Goal: Navigation & Orientation: Find specific page/section

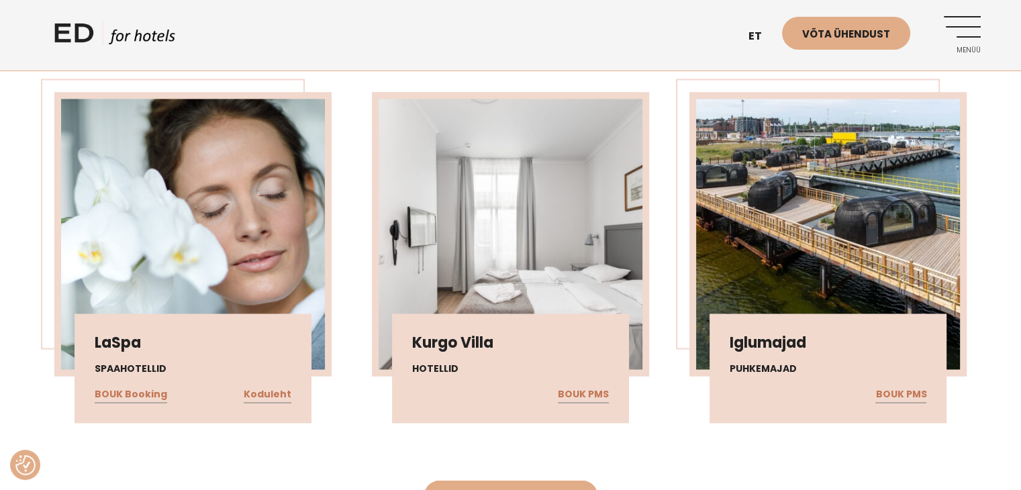
scroll to position [2483, 0]
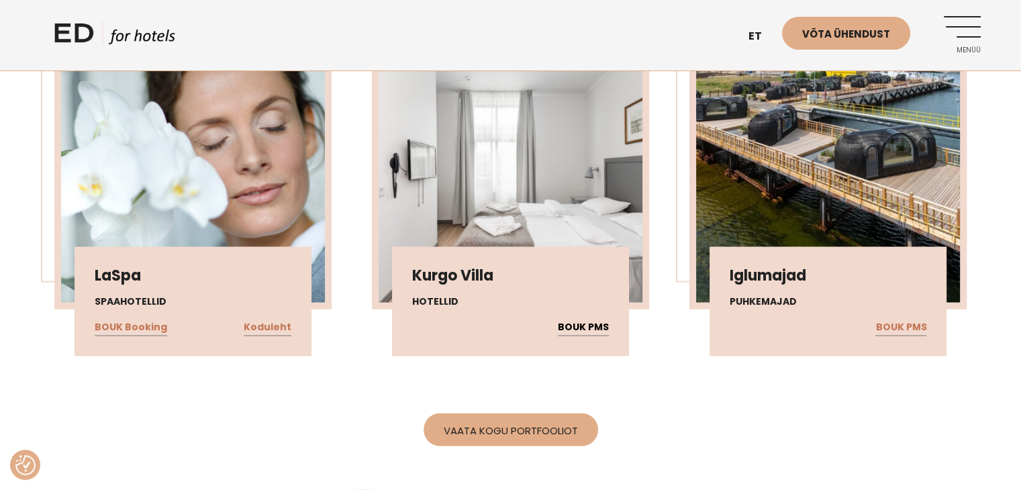
click at [573, 336] on link "BOUK PMS" at bounding box center [583, 326] width 51 height 17
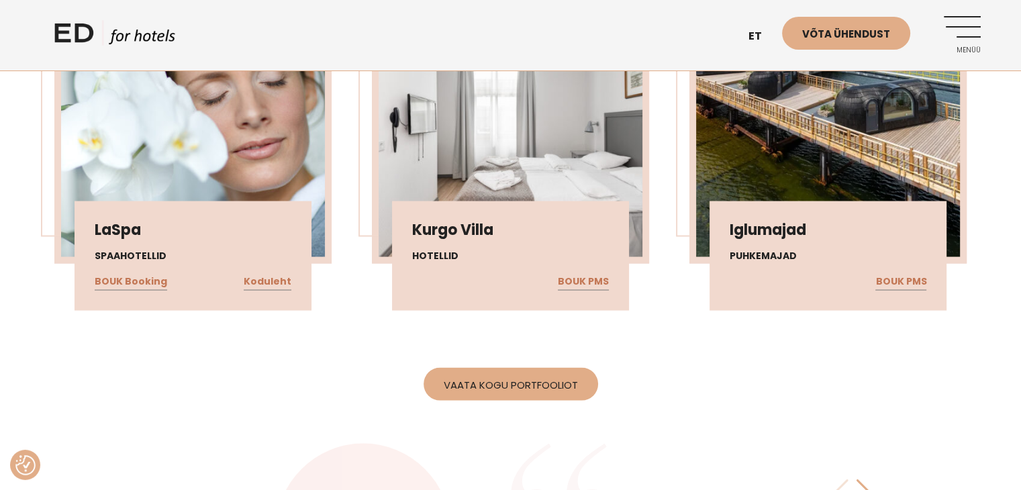
scroll to position [2550, 0]
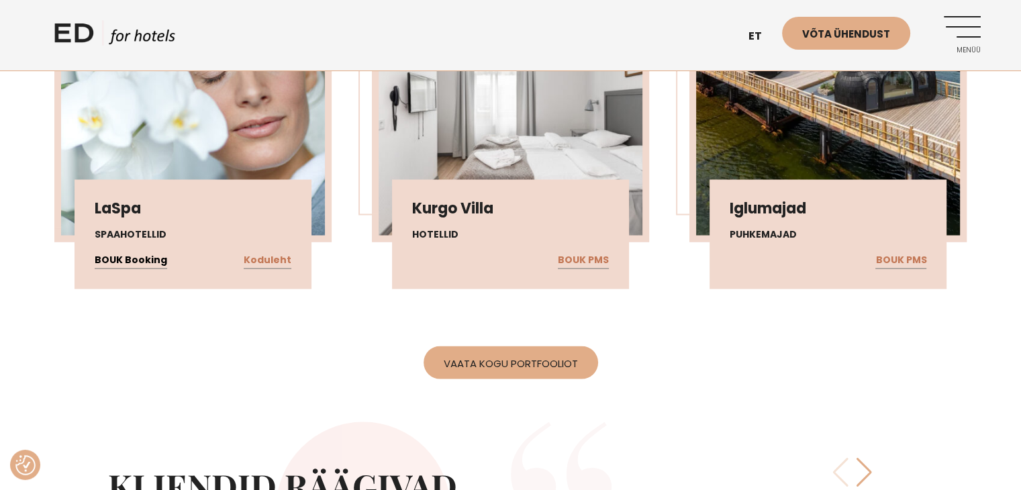
click at [135, 268] on link "BOUK Booking" at bounding box center [131, 259] width 72 height 17
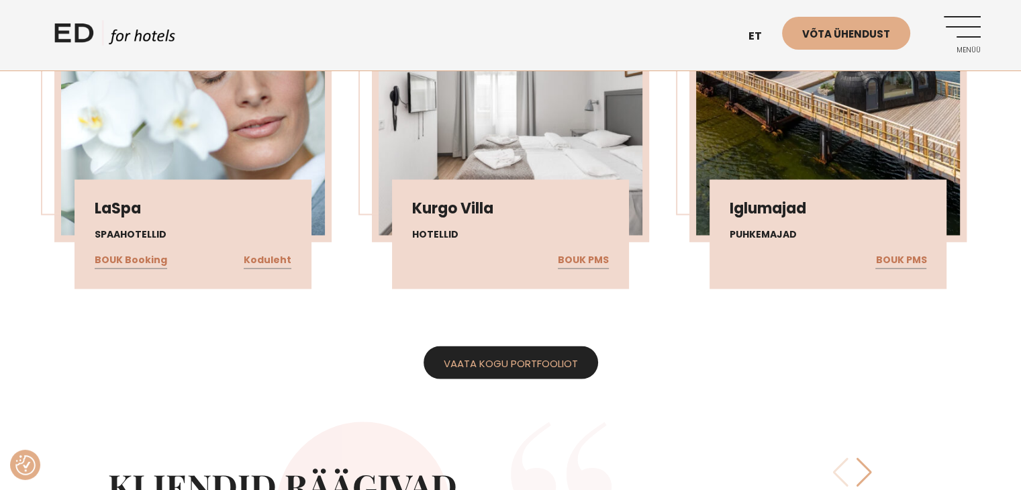
click at [531, 379] on link "Vaata kogu portfooliot" at bounding box center [510, 362] width 174 height 33
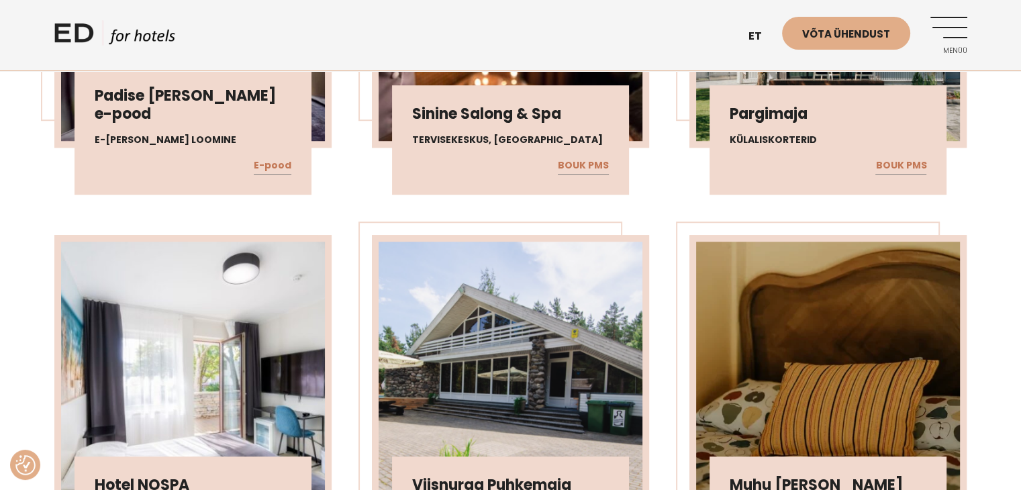
scroll to position [1208, 0]
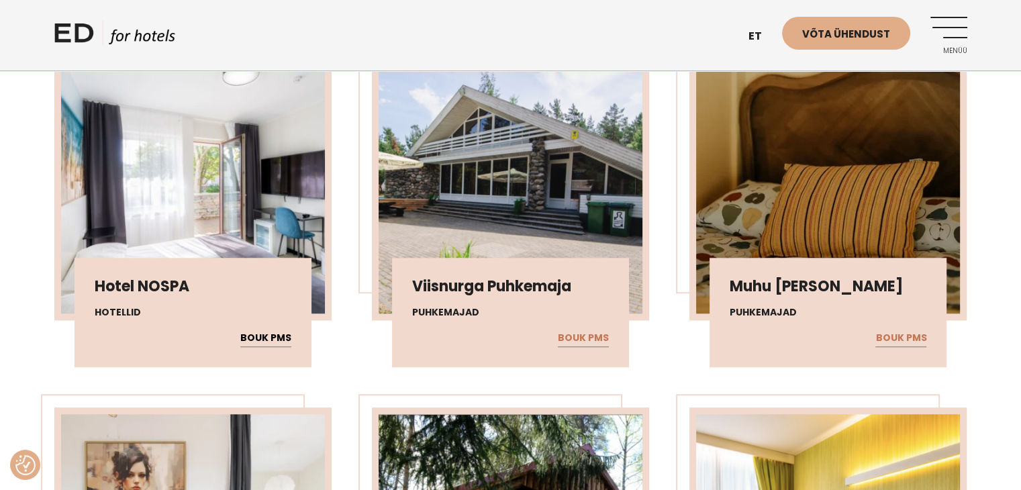
click at [254, 334] on link "BOUK PMS" at bounding box center [265, 338] width 51 height 17
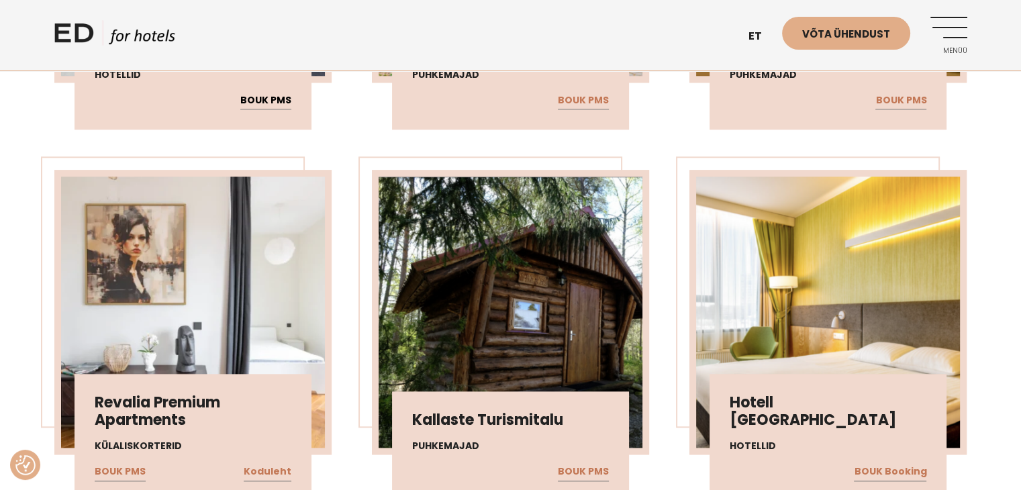
scroll to position [1611, 0]
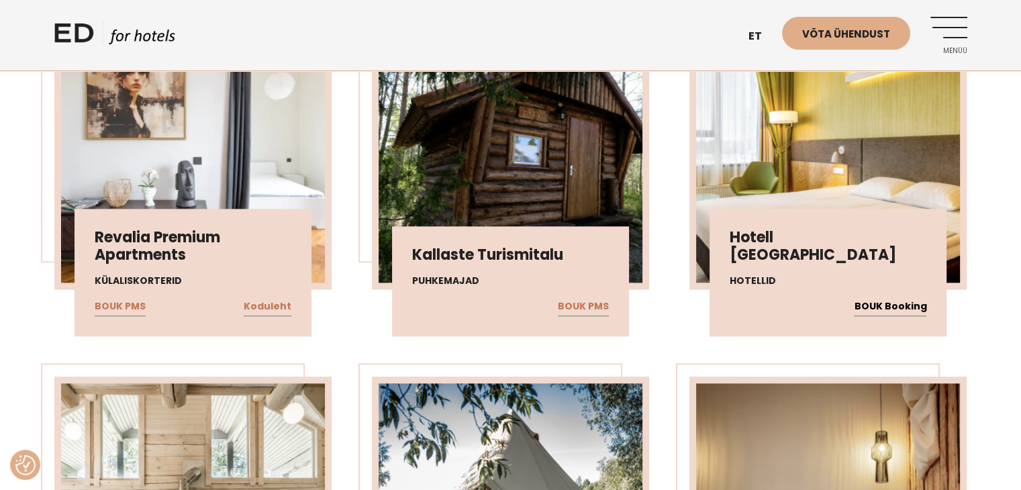
click at [878, 304] on link "BOUK Booking" at bounding box center [890, 306] width 72 height 17
click at [891, 304] on link "BOUK Booking" at bounding box center [890, 306] width 72 height 17
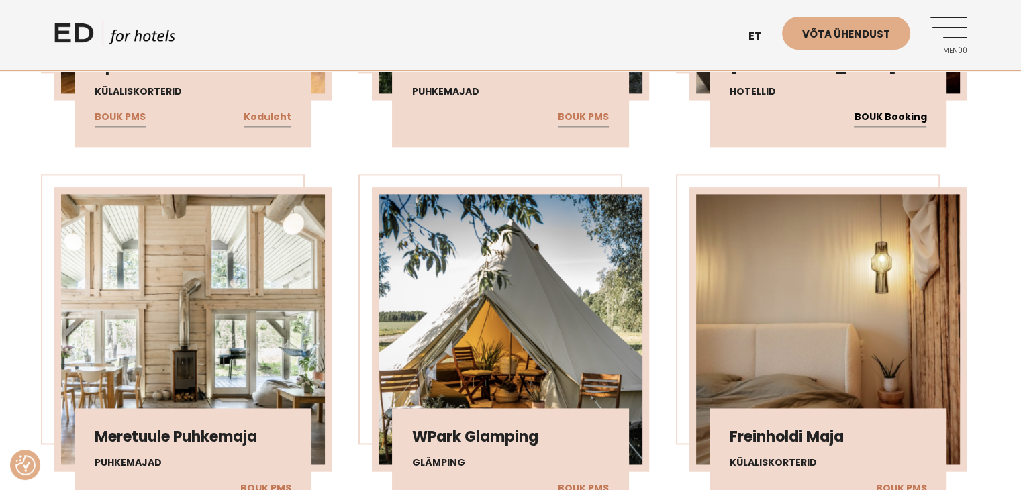
scroll to position [1879, 0]
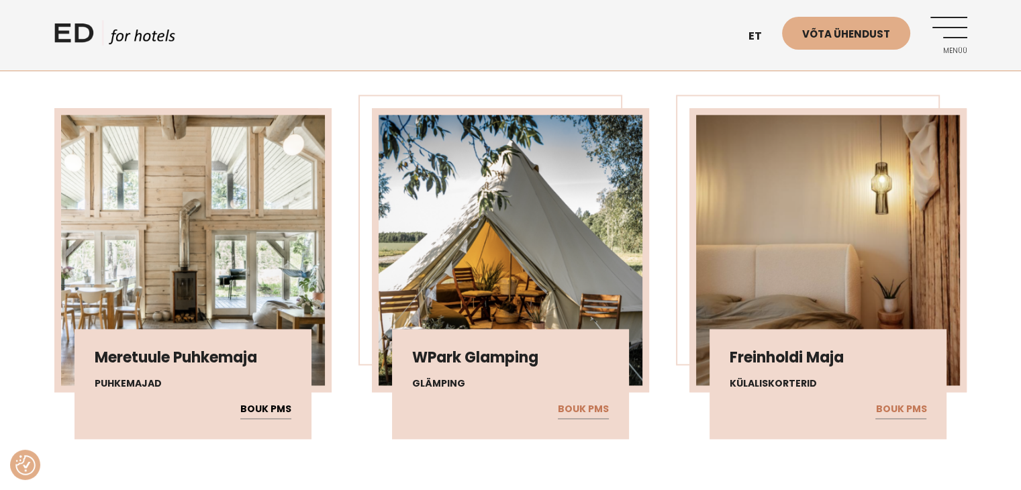
click at [272, 402] on link "BOUK PMS" at bounding box center [265, 409] width 51 height 17
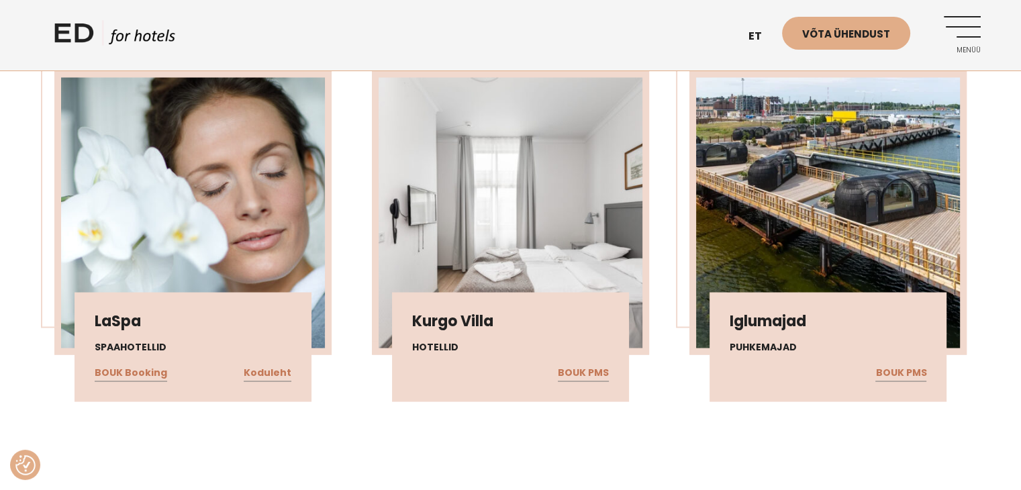
scroll to position [2617, 0]
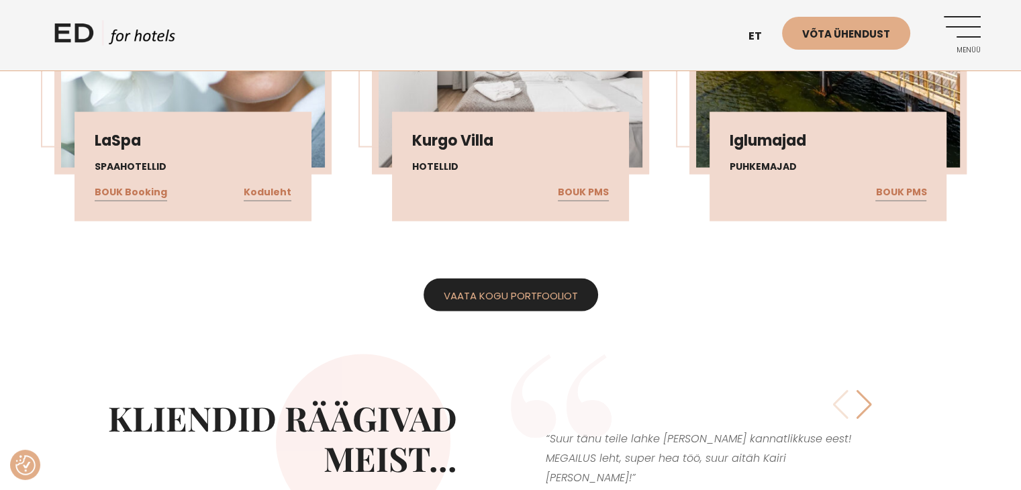
click at [560, 311] on link "Vaata kogu portfooliot" at bounding box center [510, 295] width 174 height 33
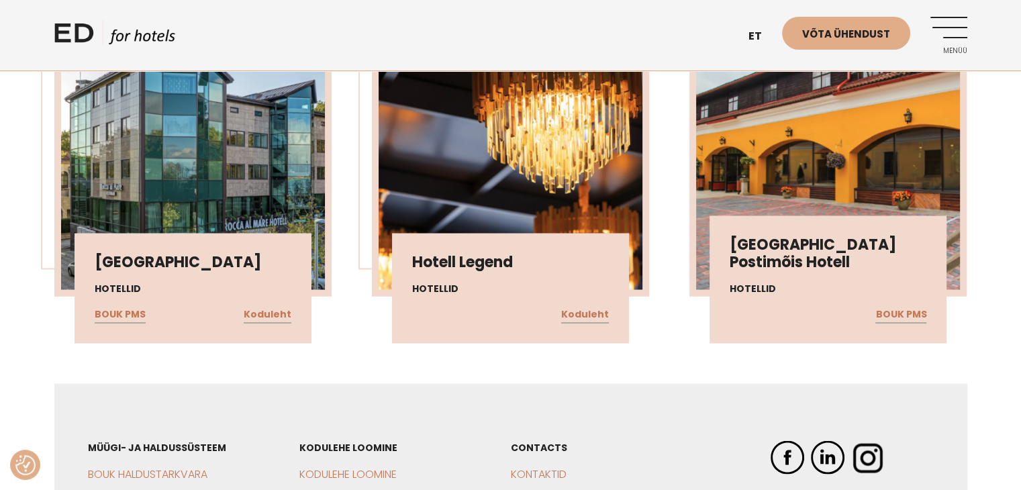
scroll to position [2349, 0]
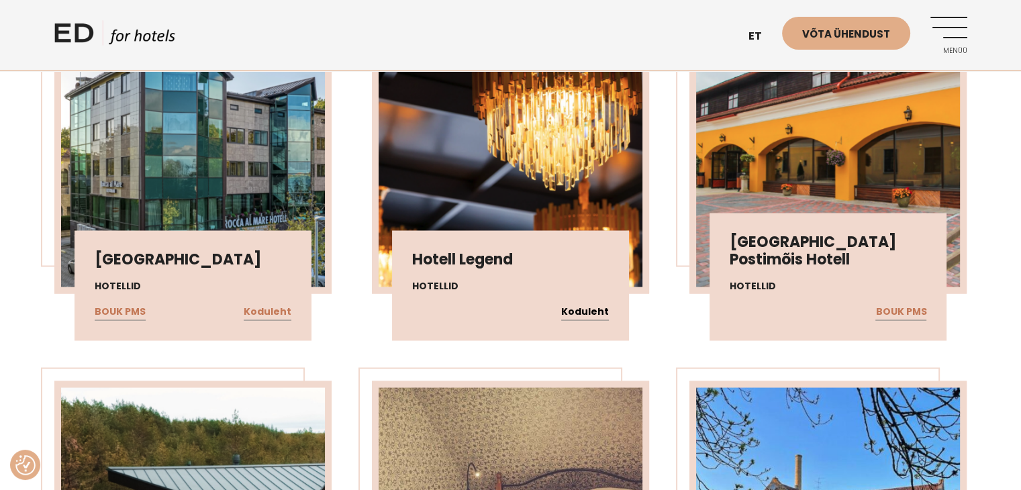
click at [576, 303] on link "Koduleht" at bounding box center [585, 311] width 48 height 17
click at [129, 303] on link "BOUK PMS" at bounding box center [120, 311] width 51 height 17
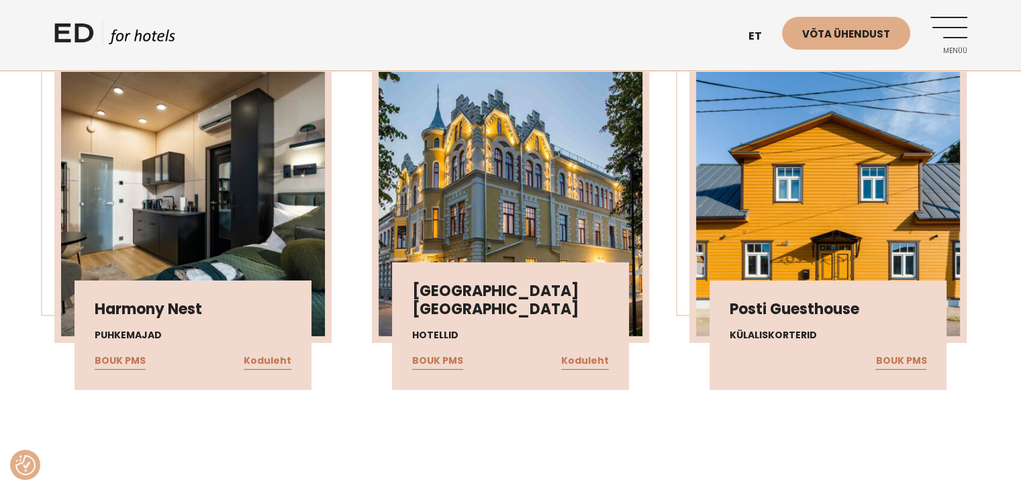
scroll to position [4161, 0]
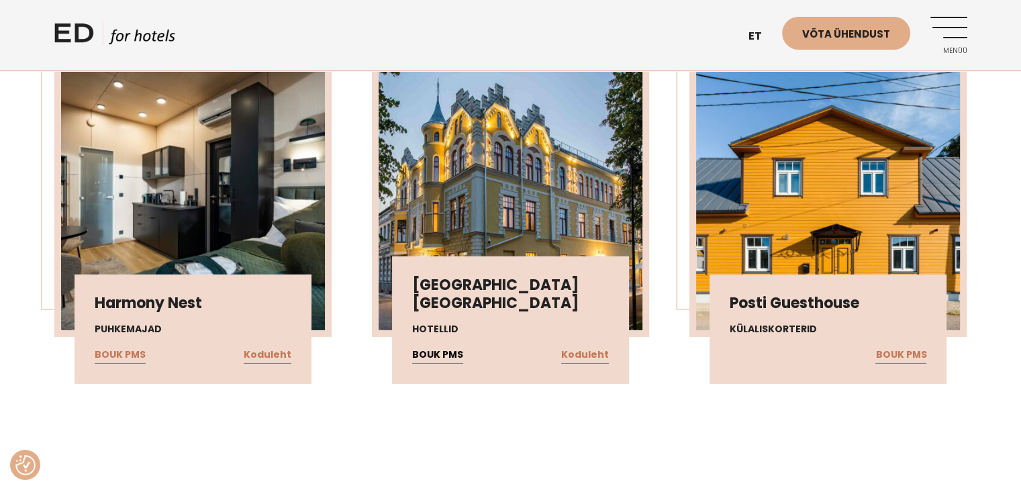
click at [446, 348] on link "BOUK PMS" at bounding box center [437, 354] width 51 height 17
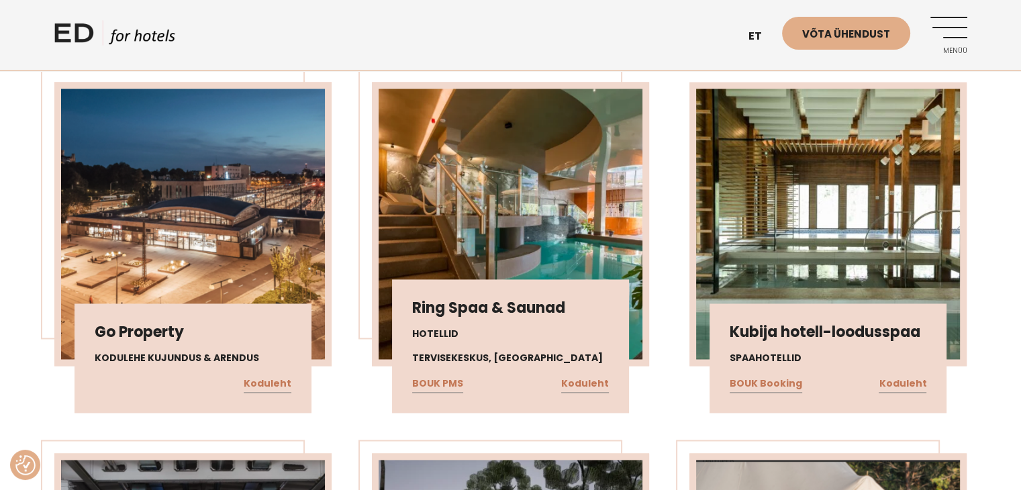
scroll to position [7181, 0]
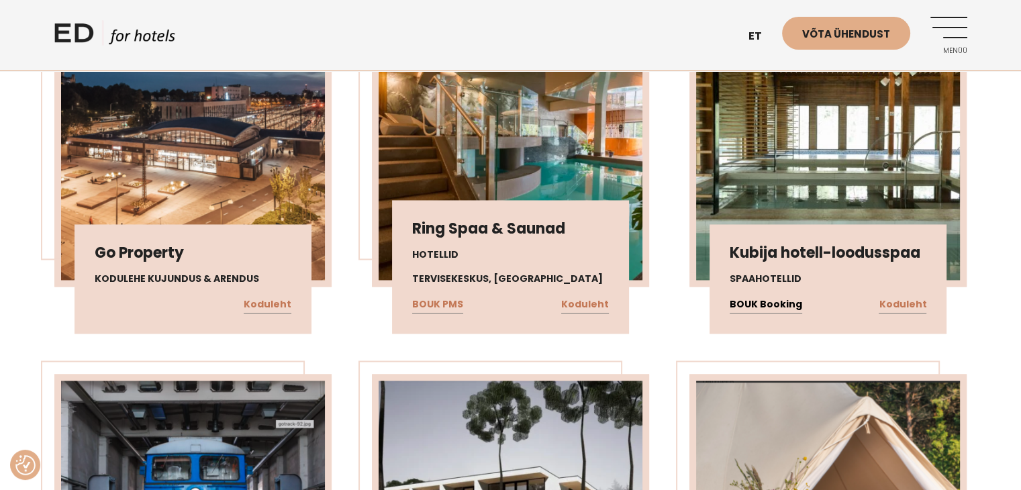
click at [773, 296] on link "BOUK Booking" at bounding box center [765, 304] width 72 height 17
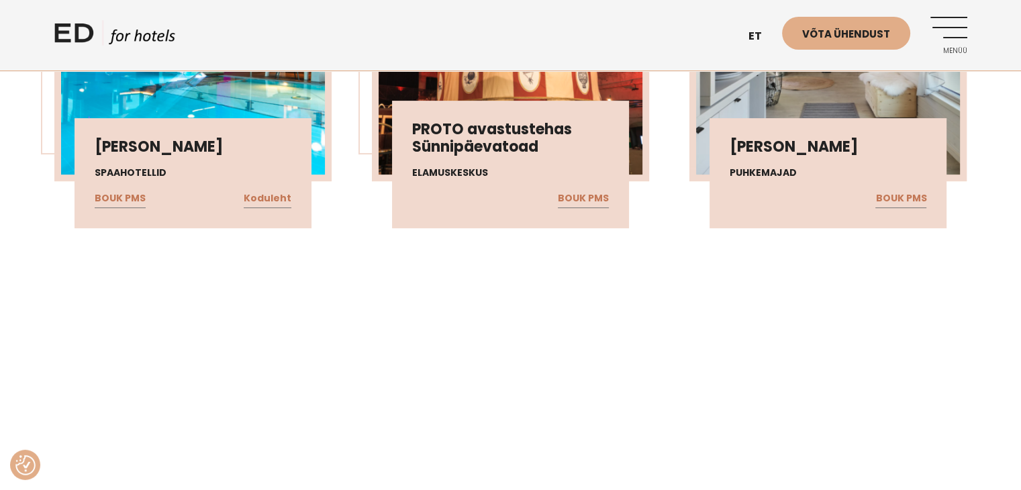
scroll to position [10402, 0]
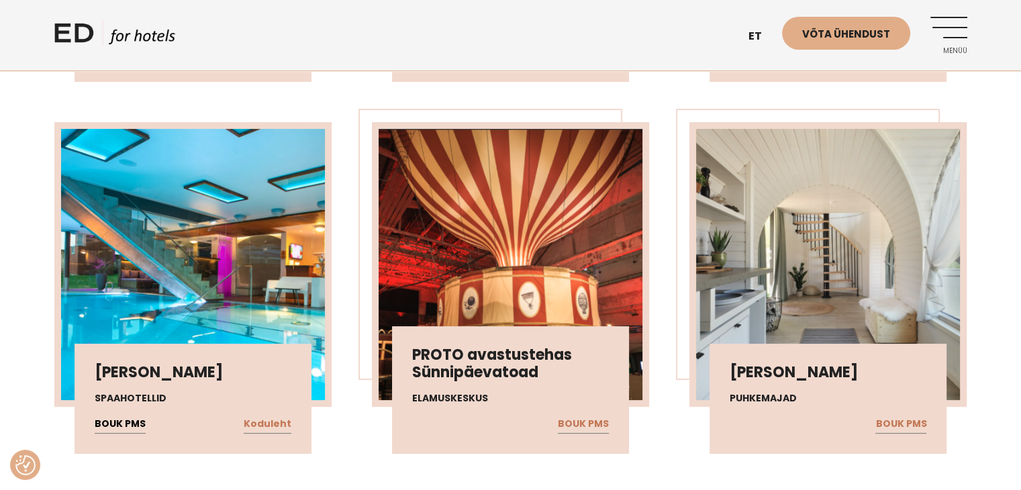
click at [110, 415] on link "BOUK PMS" at bounding box center [120, 423] width 51 height 17
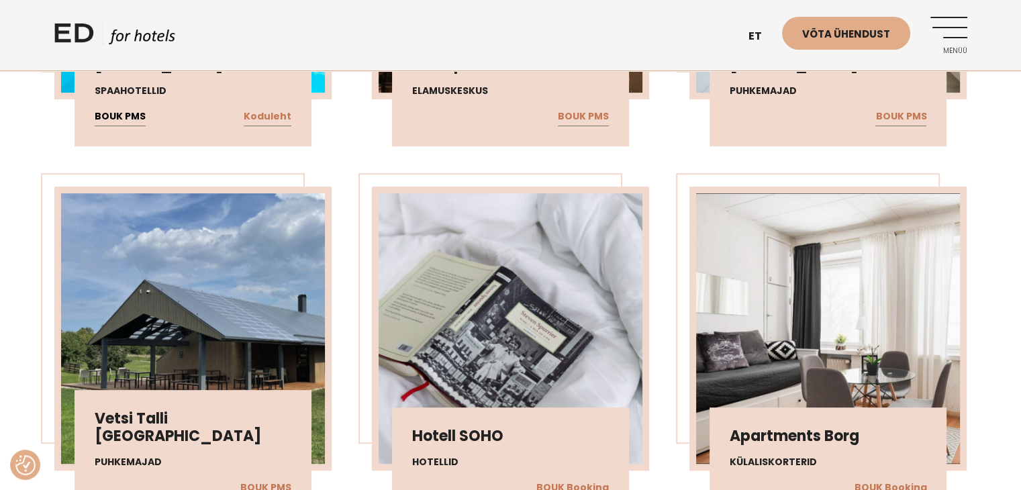
scroll to position [10805, 0]
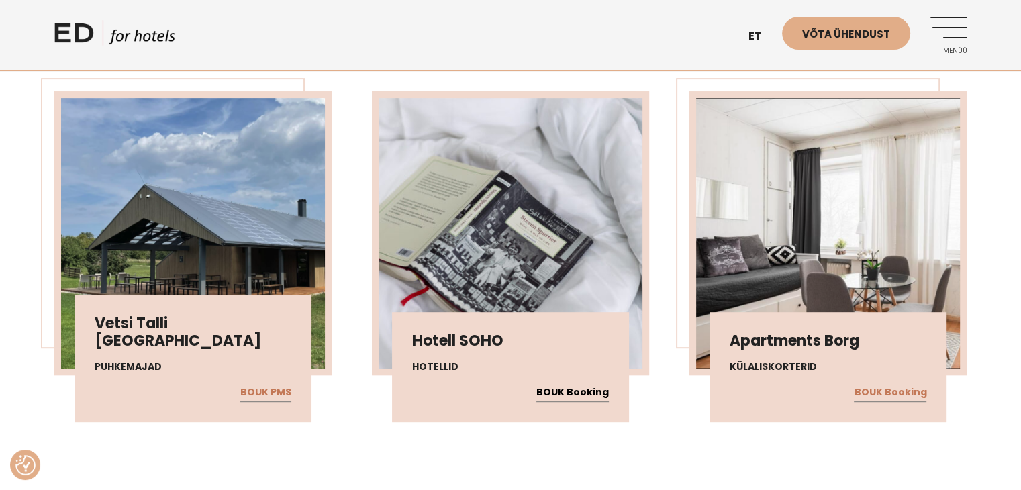
click at [566, 384] on link "BOUK Booking" at bounding box center [572, 392] width 72 height 17
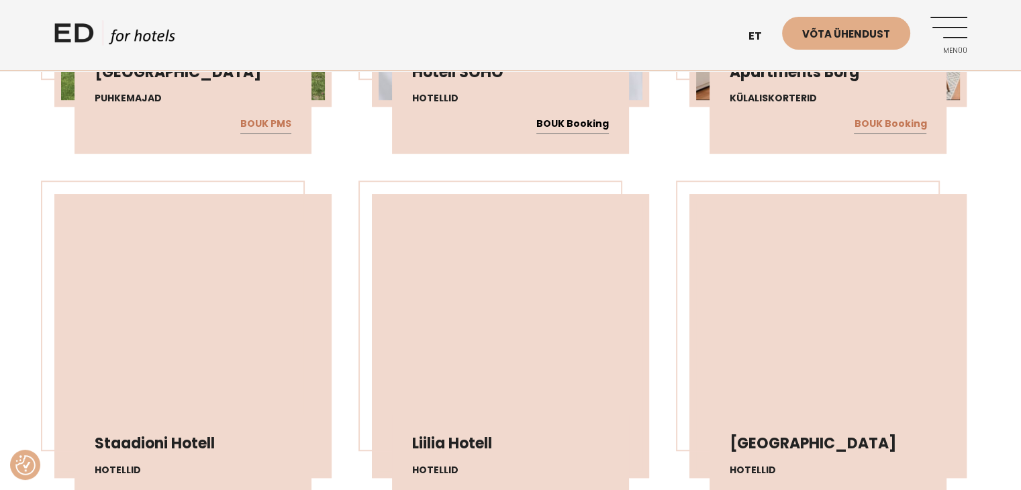
scroll to position [11208, 0]
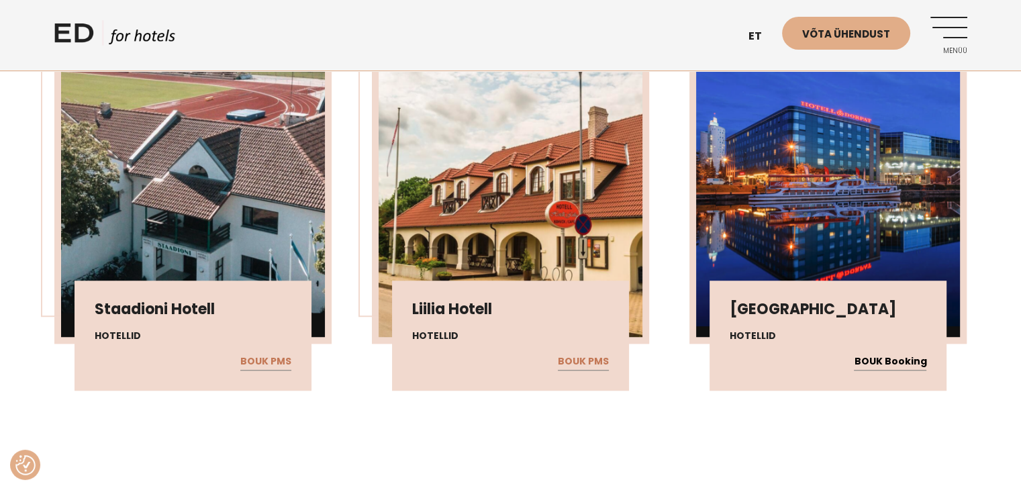
click at [880, 353] on link "BOUK Booking" at bounding box center [890, 361] width 72 height 17
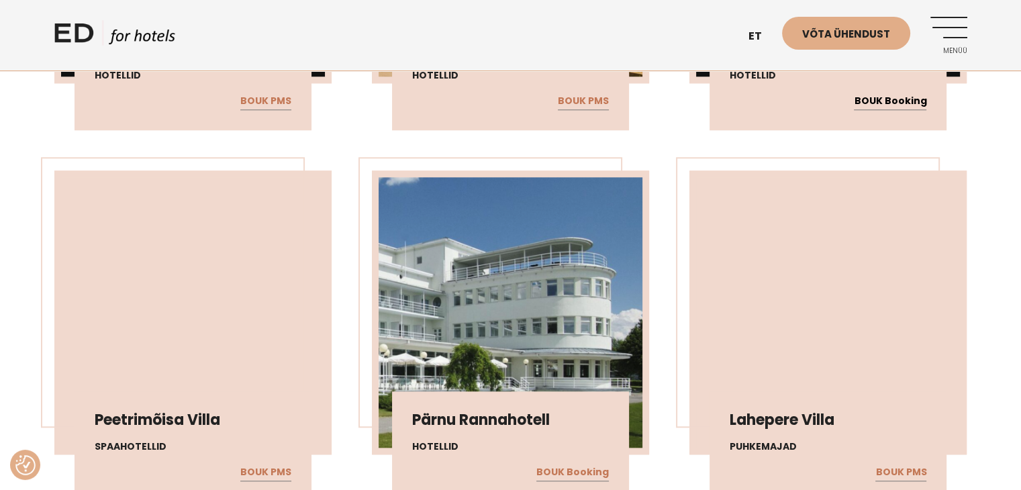
scroll to position [11476, 0]
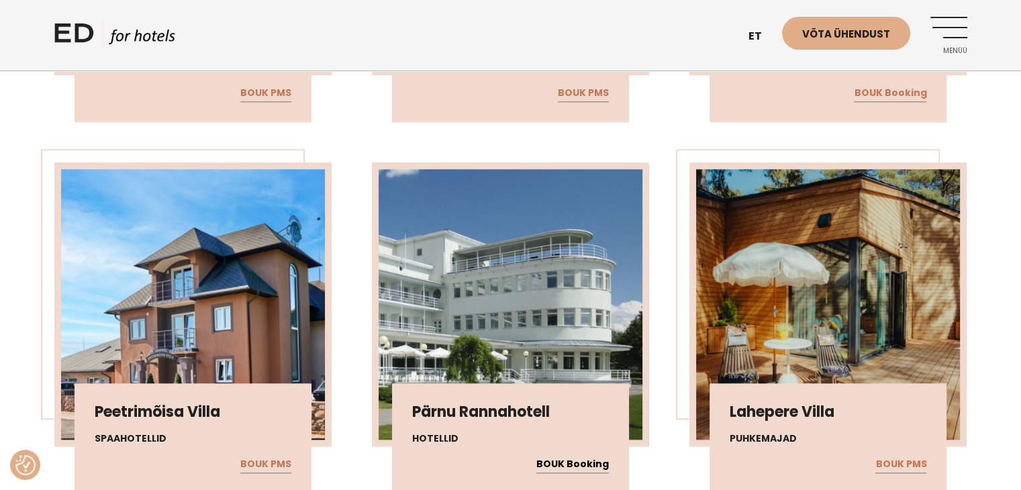
click at [556, 456] on link "BOUK Booking" at bounding box center [572, 464] width 72 height 17
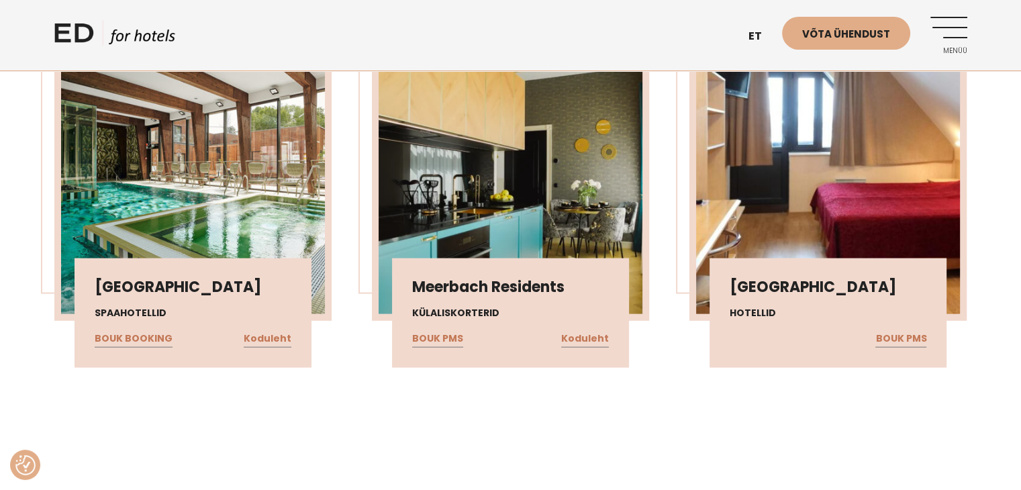
scroll to position [13087, 0]
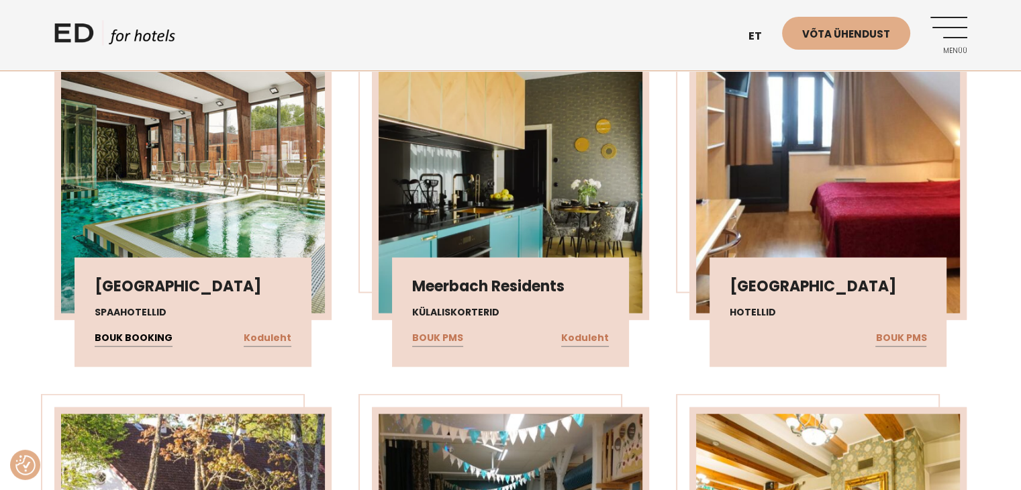
click at [136, 330] on link "BOUK BOOKING" at bounding box center [134, 338] width 78 height 17
